Goal: Transaction & Acquisition: Register for event/course

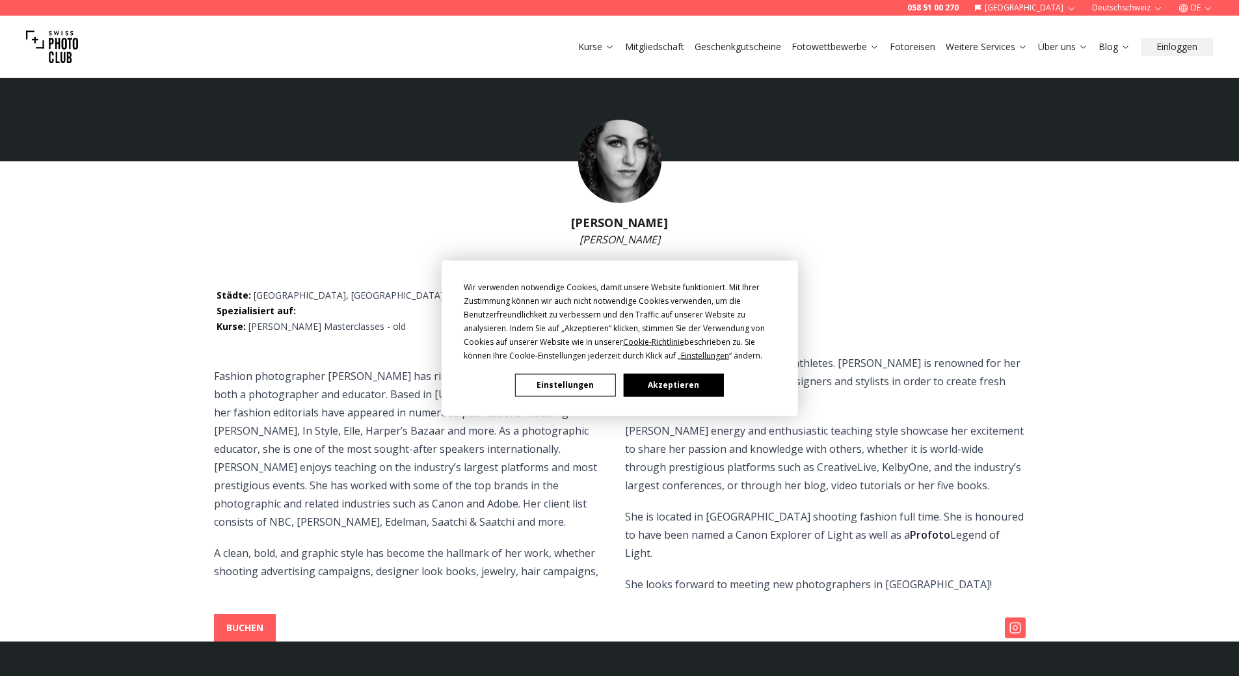
click at [644, 388] on button "Akzeptieren" at bounding box center [673, 384] width 100 height 23
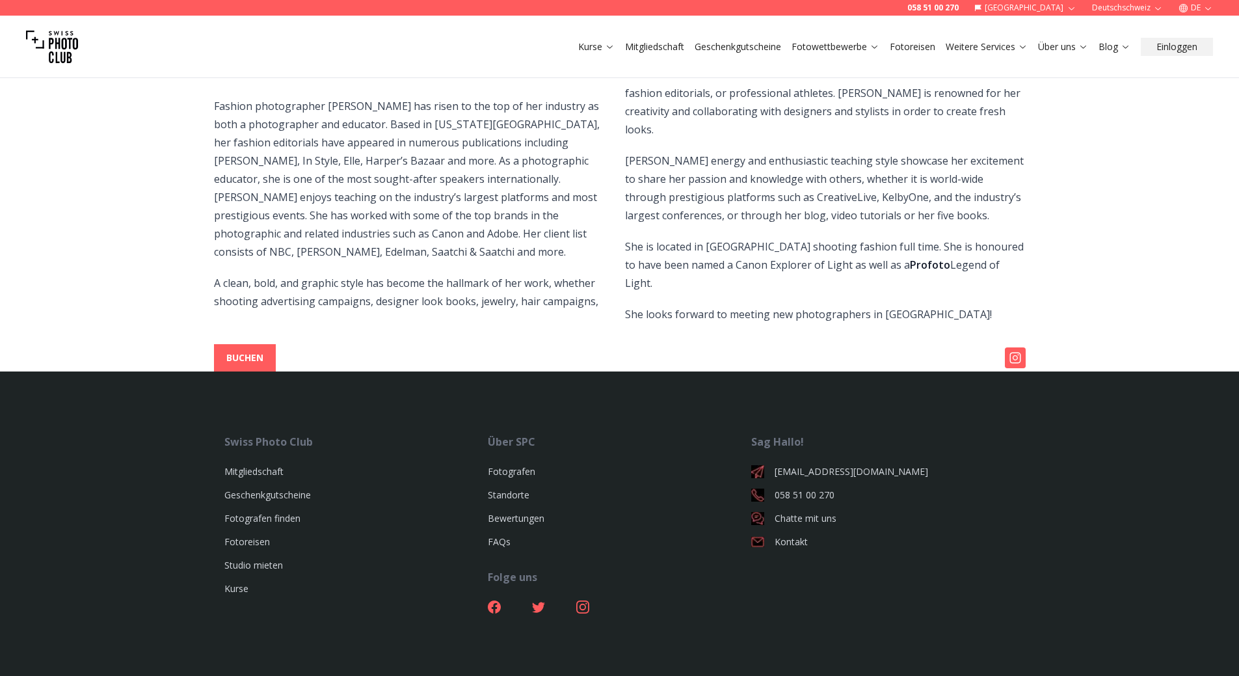
scroll to position [287, 0]
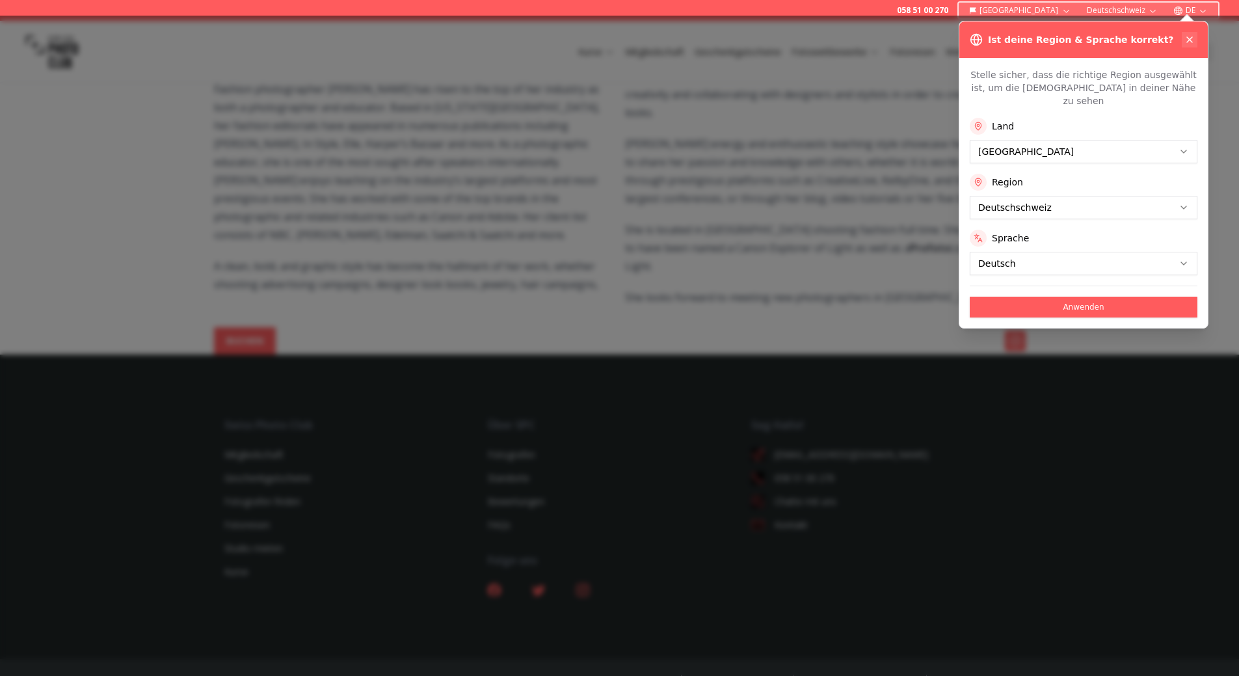
click at [1192, 35] on icon at bounding box center [1189, 39] width 10 height 10
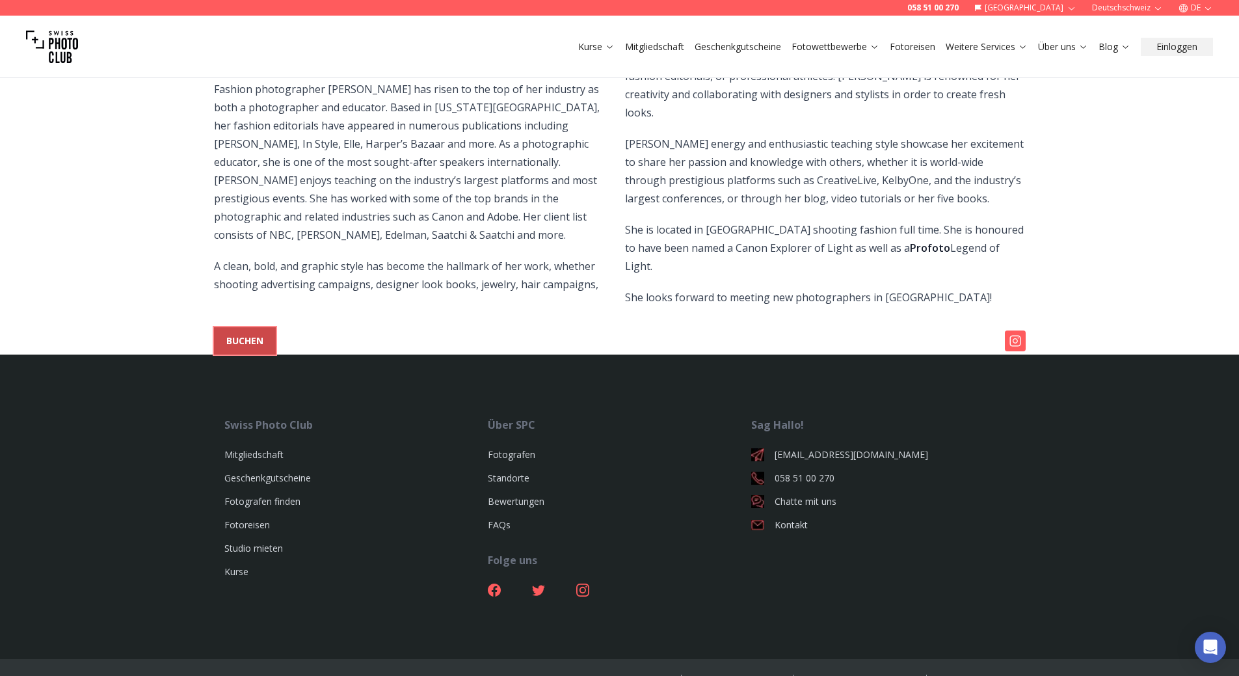
click at [231, 334] on b "BUCHEN" at bounding box center [244, 340] width 37 height 13
select select
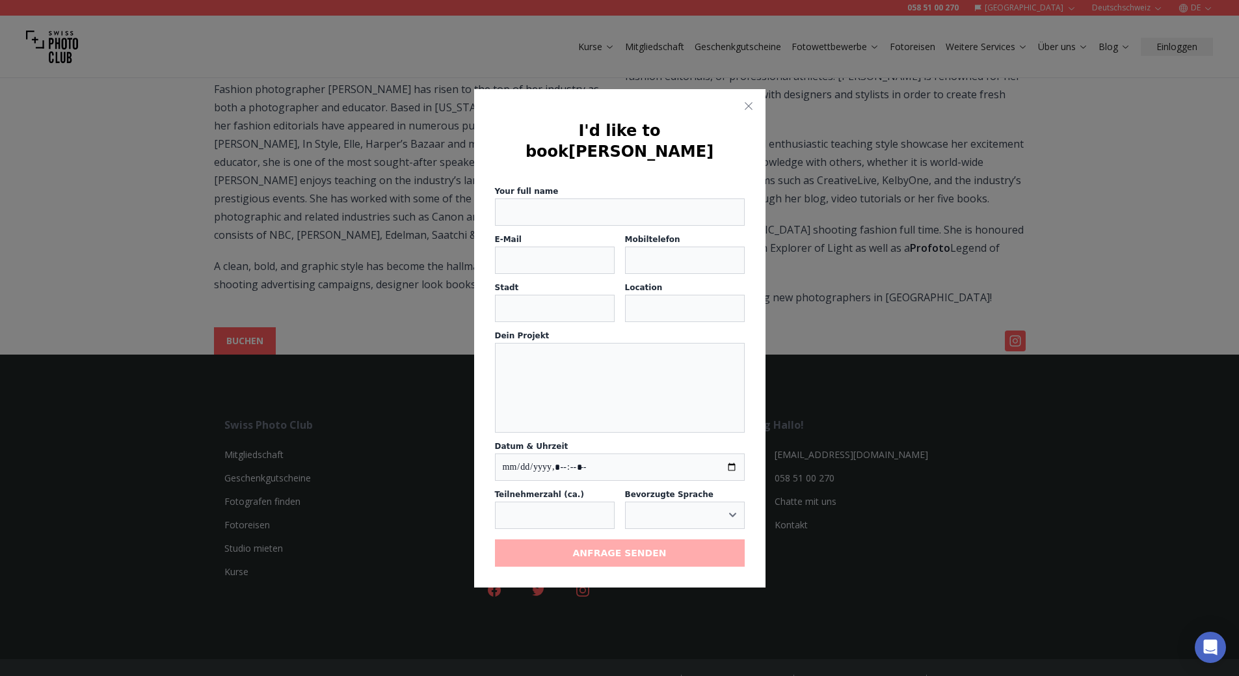
click at [738, 112] on div "I'd like to book [PERSON_NAME] Your full name E-Mail Mobiltelefon Stadt Locatio…" at bounding box center [619, 338] width 291 height 498
click at [745, 111] on icon "button" at bounding box center [748, 106] width 10 height 10
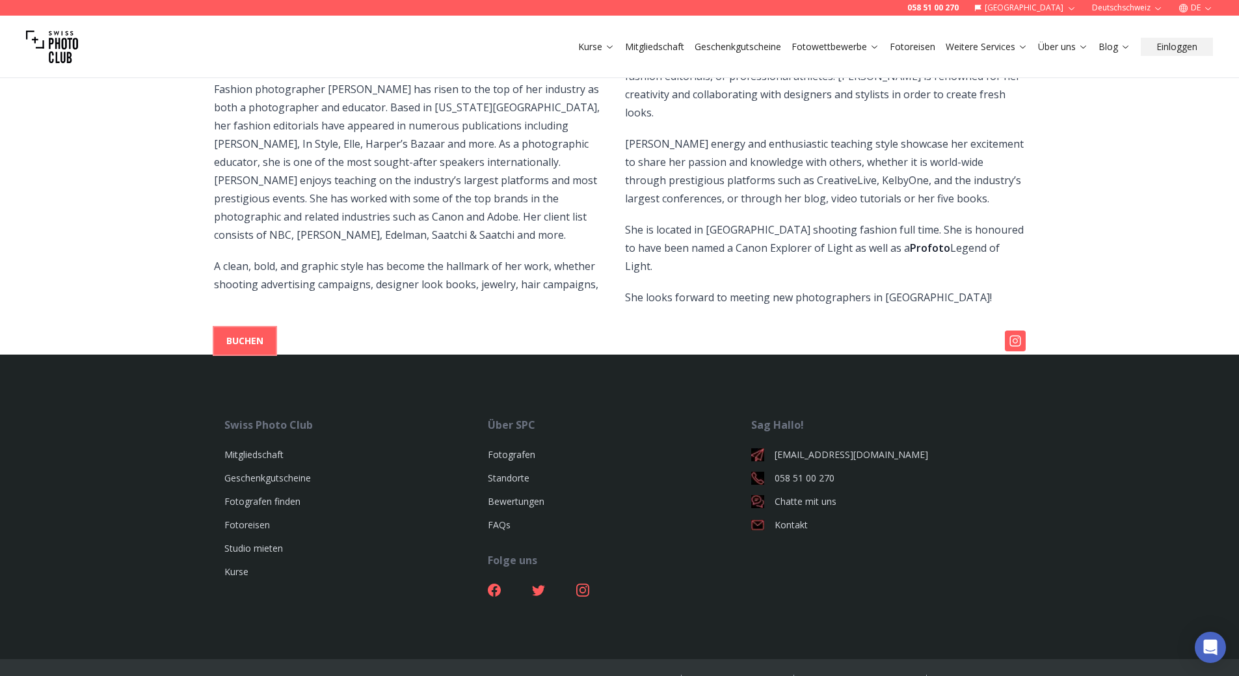
scroll to position [0, 0]
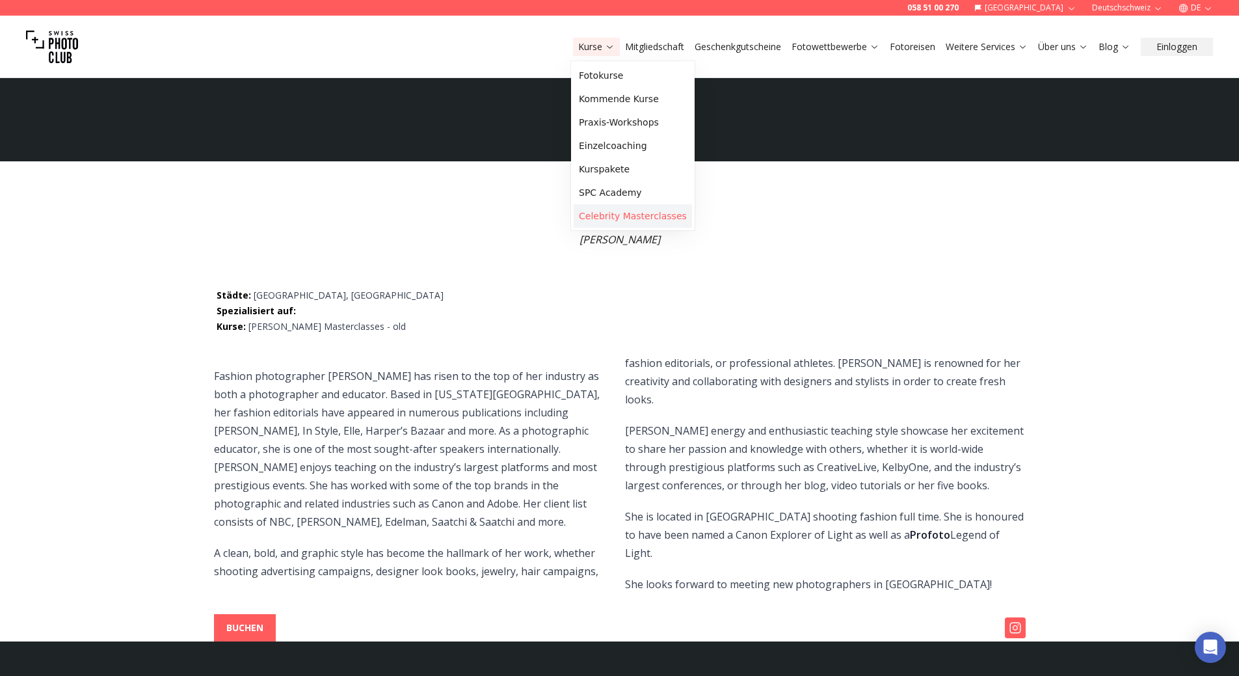
click at [604, 220] on link "Celebrity Masterclasses" at bounding box center [633, 215] width 118 height 23
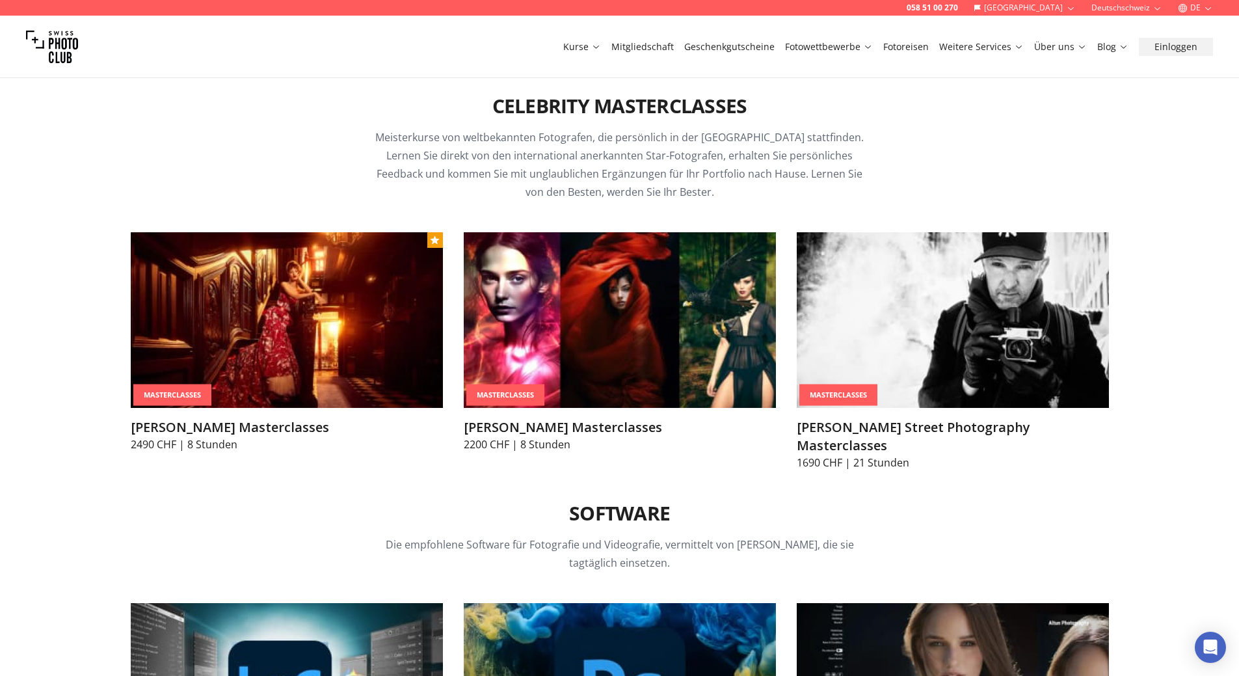
scroll to position [3933, 0]
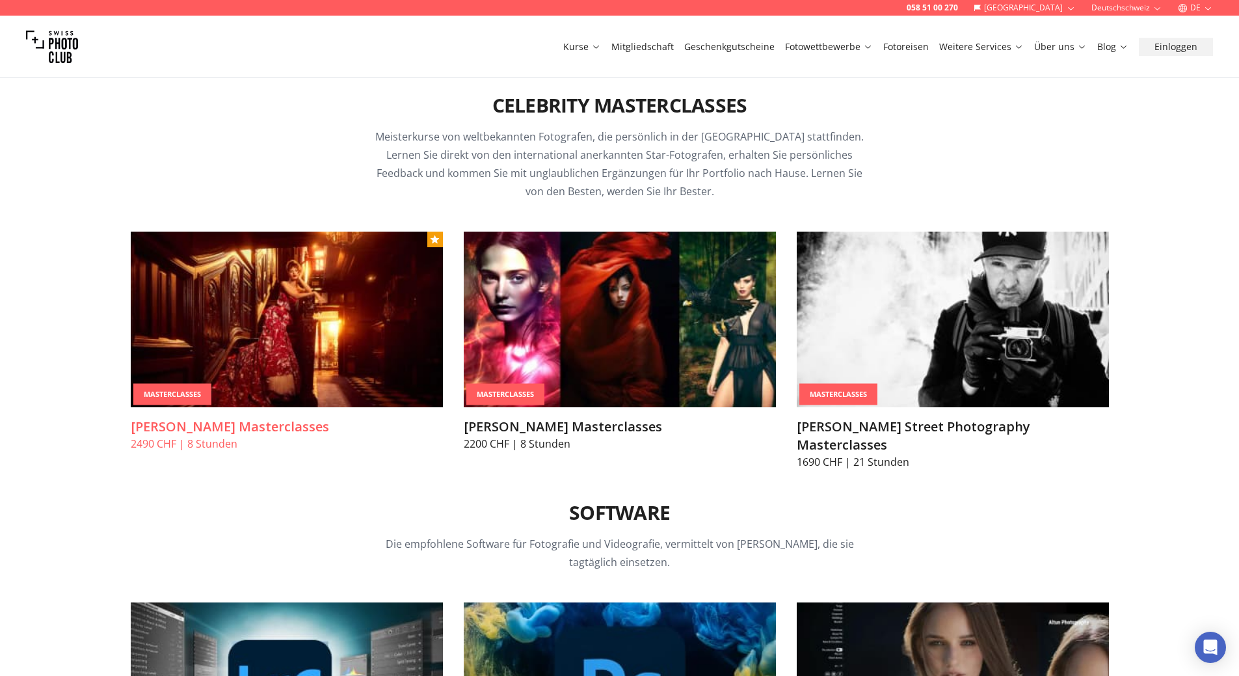
click at [187, 421] on h3 "[PERSON_NAME] Masterclasses" at bounding box center [287, 427] width 312 height 18
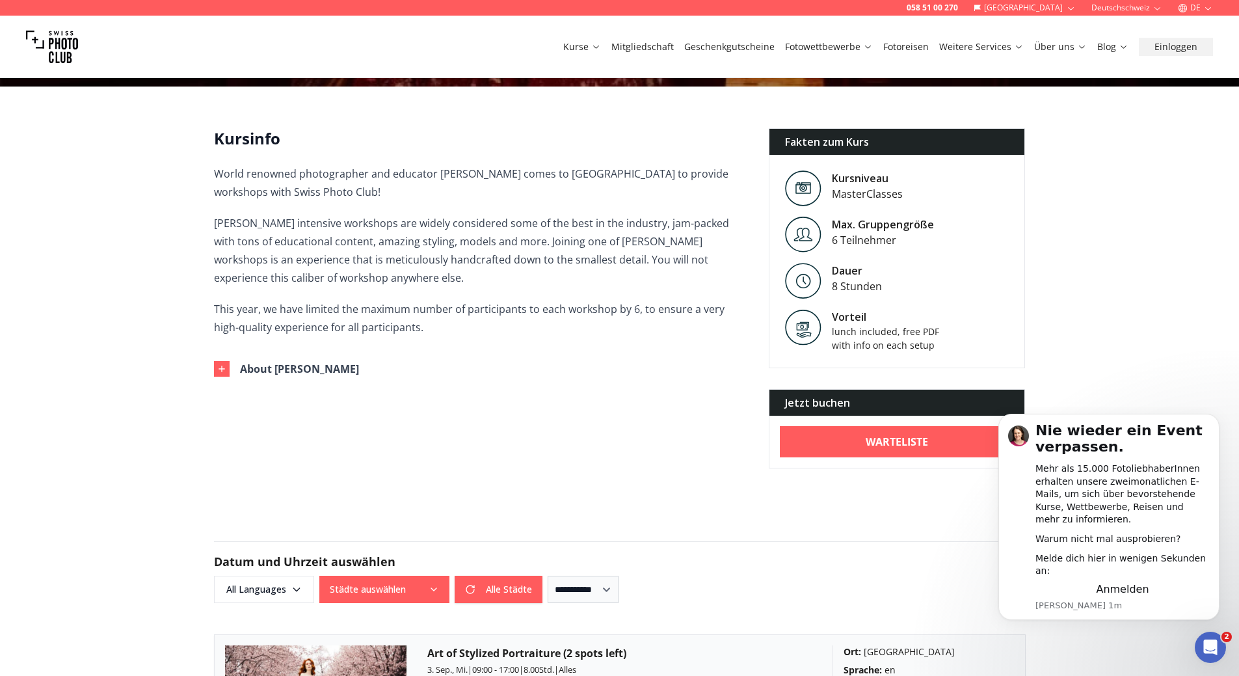
scroll to position [260, 0]
